Goal: Information Seeking & Learning: Learn about a topic

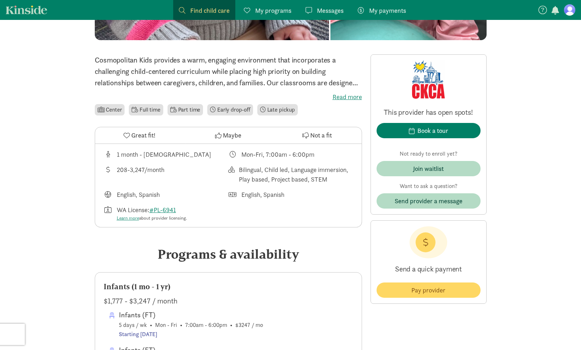
scroll to position [177, 0]
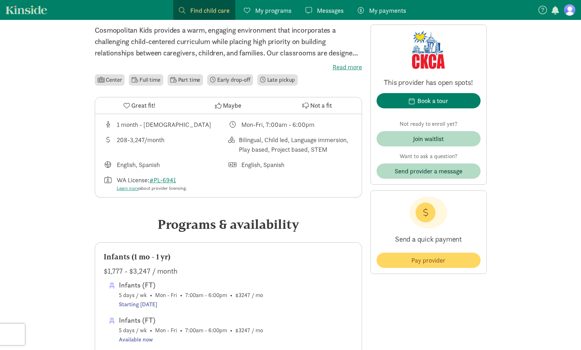
click at [341, 67] on label "Read more" at bounding box center [228, 67] width 267 height 9
click at [0, 0] on input "Read more" at bounding box center [0, 0] width 0 height 0
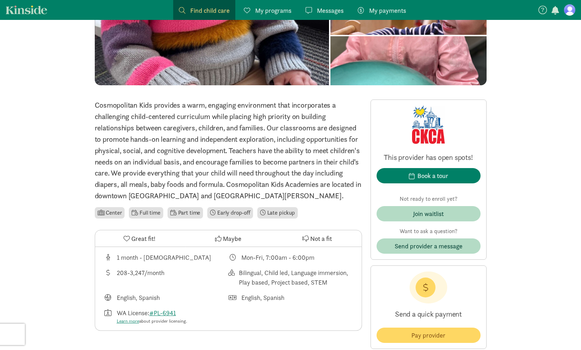
scroll to position [106, 0]
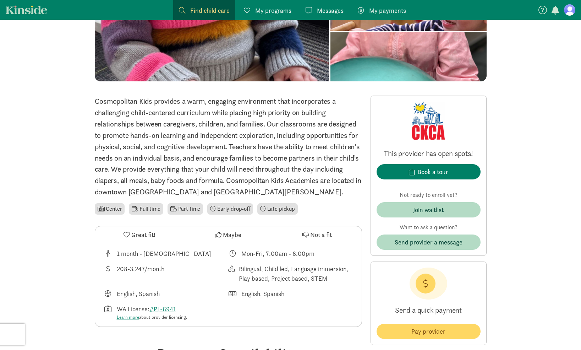
click at [144, 235] on span "Great fit!" at bounding box center [143, 235] width 24 height 10
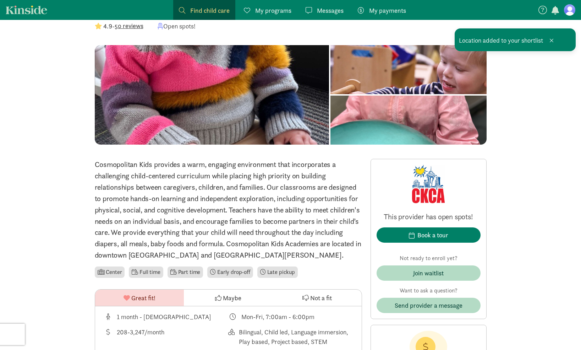
scroll to position [0, 0]
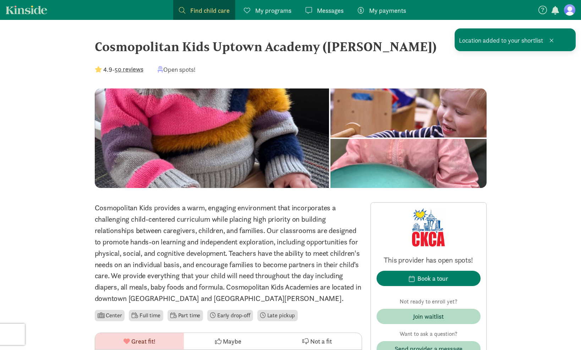
drag, startPoint x: 270, startPoint y: 9, endPoint x: 270, endPoint y: 18, distance: 9.3
click at [270, 9] on span "My programs" at bounding box center [273, 11] width 36 height 10
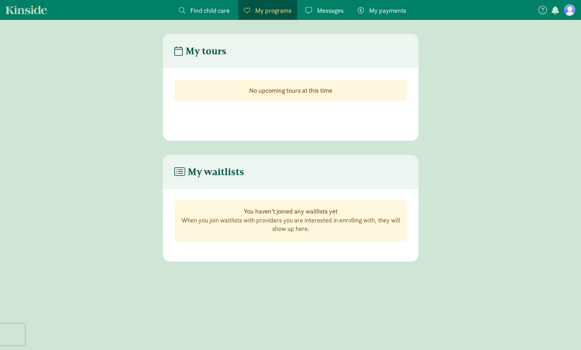
click at [201, 7] on span "Find child care" at bounding box center [209, 11] width 39 height 10
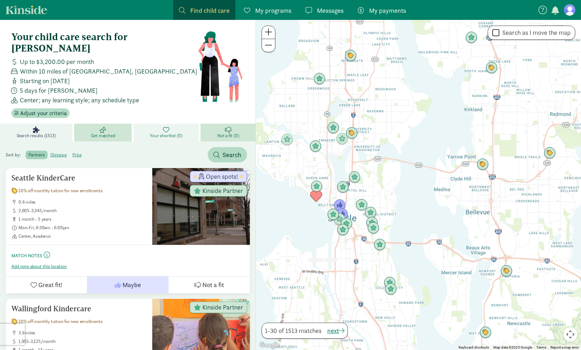
click at [182, 124] on link "Your shortlist (0)" at bounding box center [166, 133] width 67 height 18
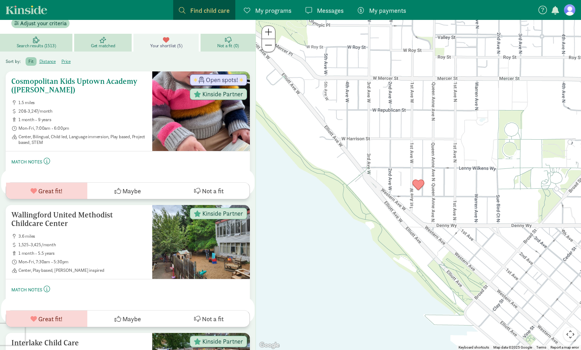
scroll to position [87, 0]
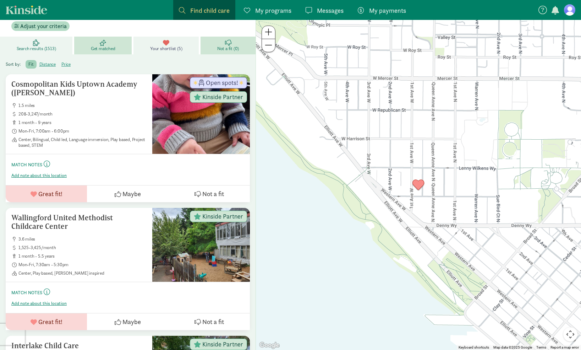
click at [35, 46] on span "Search results (1513)" at bounding box center [36, 49] width 39 height 6
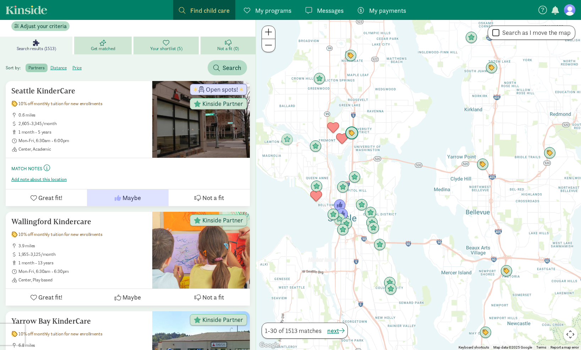
click at [354, 131] on img "Click to see details" at bounding box center [351, 132] width 13 height 13
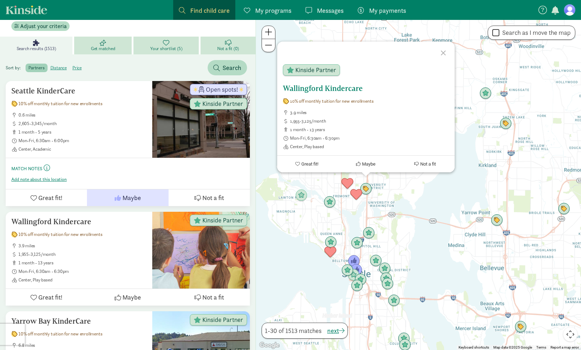
click at [366, 165] on span "Maybe" at bounding box center [368, 163] width 13 height 5
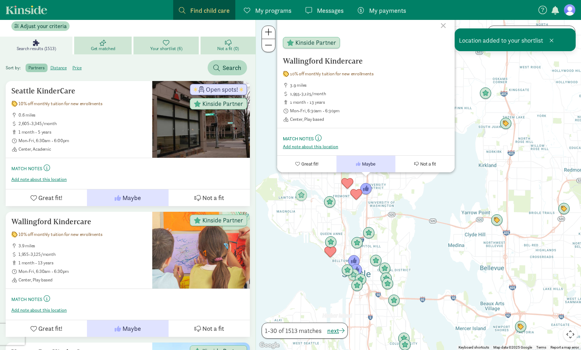
click at [444, 23] on div at bounding box center [444, 24] width 21 height 21
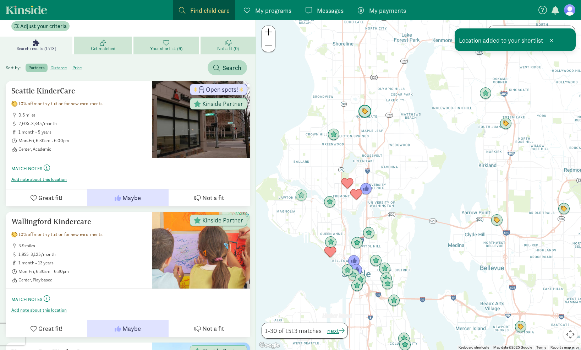
click at [369, 112] on img "Click to see details" at bounding box center [364, 111] width 13 height 13
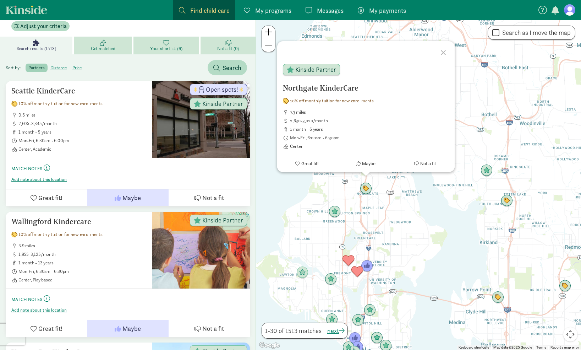
click at [446, 51] on div at bounding box center [444, 51] width 21 height 21
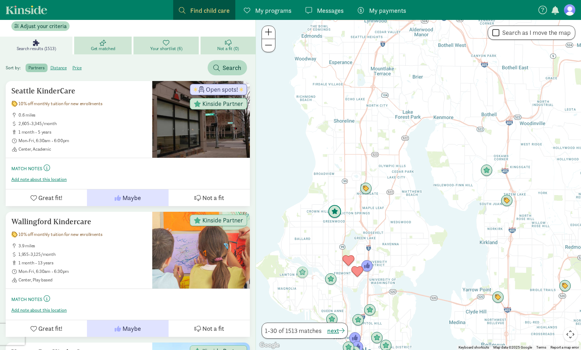
click at [337, 214] on img "Click to see details" at bounding box center [334, 211] width 13 height 13
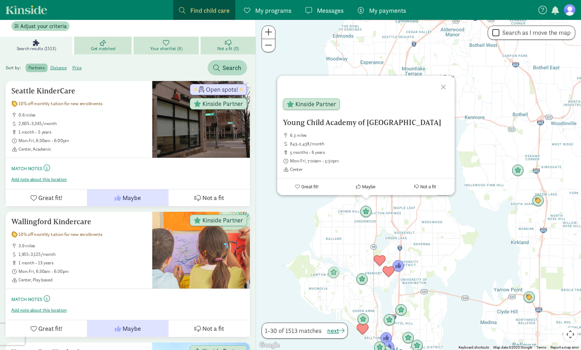
click at [442, 90] on div at bounding box center [444, 86] width 21 height 21
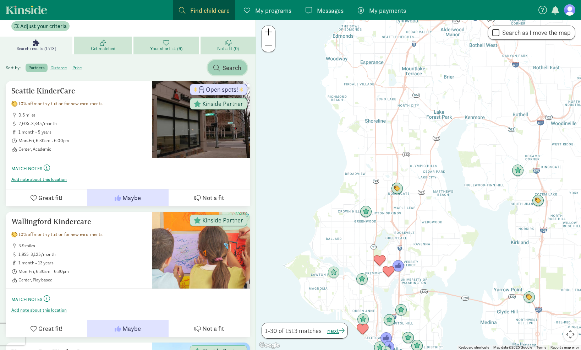
click at [229, 63] on span "Search" at bounding box center [232, 68] width 19 height 10
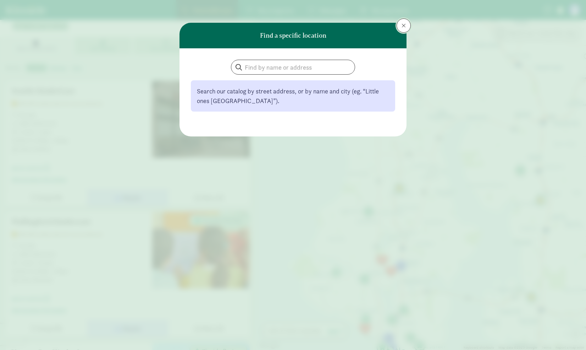
drag, startPoint x: 401, startPoint y: 23, endPoint x: 385, endPoint y: 47, distance: 28.9
click at [401, 23] on button at bounding box center [404, 25] width 14 height 14
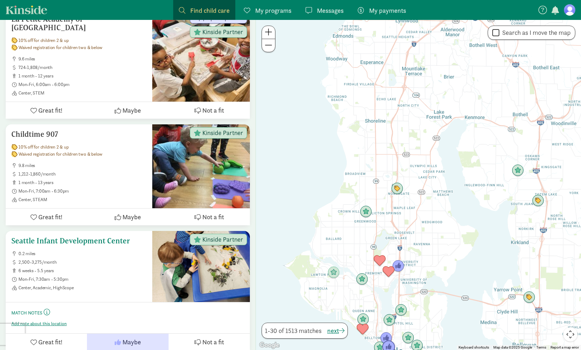
scroll to position [1365, 0]
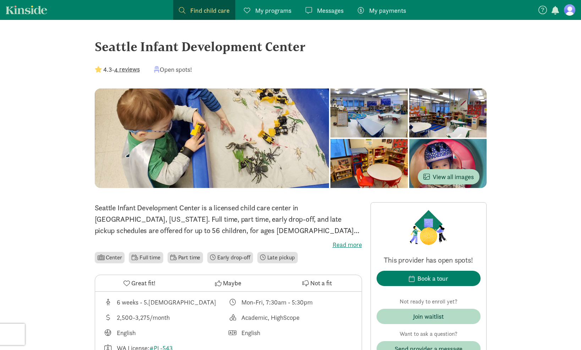
click at [349, 244] on label "Read more" at bounding box center [228, 244] width 267 height 9
click at [0, 0] on input "Read more" at bounding box center [0, 0] width 0 height 0
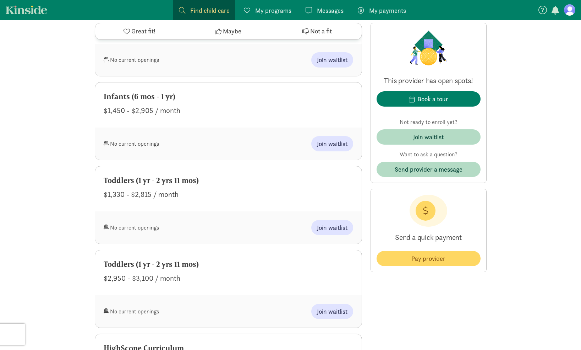
scroll to position [1278, 0]
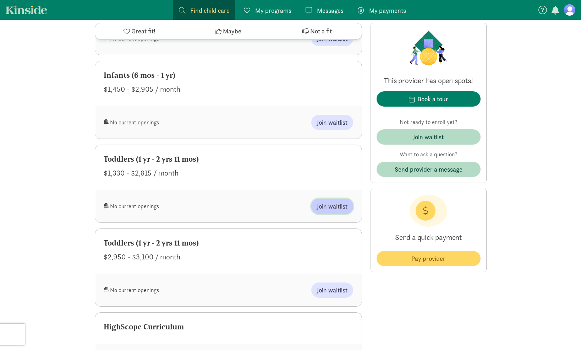
click at [330, 201] on span "Join waitlist" at bounding box center [332, 206] width 31 height 10
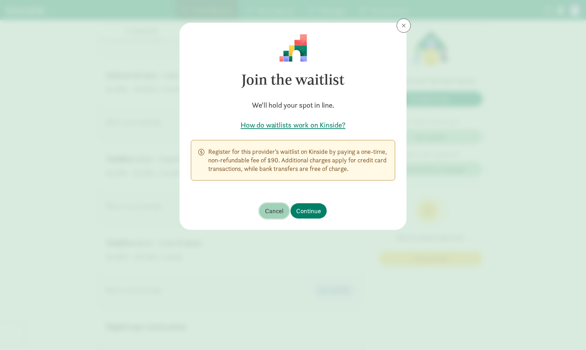
click at [270, 209] on span "Cancel" at bounding box center [274, 211] width 18 height 10
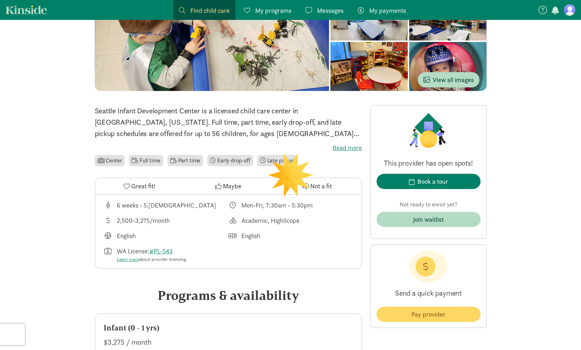
scroll to position [142, 0]
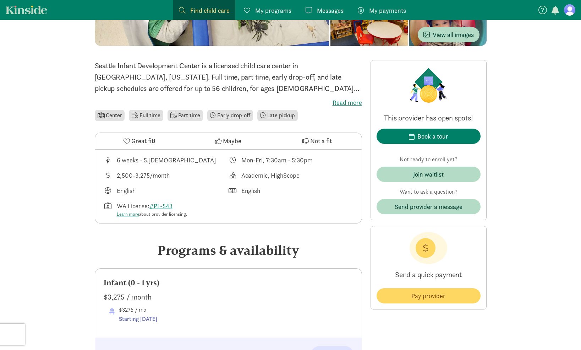
click at [230, 137] on span "Maybe" at bounding box center [232, 141] width 18 height 10
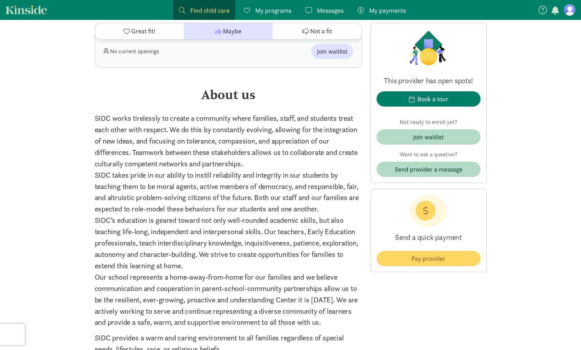
scroll to position [1668, 0]
